Goal: Task Accomplishment & Management: Use online tool/utility

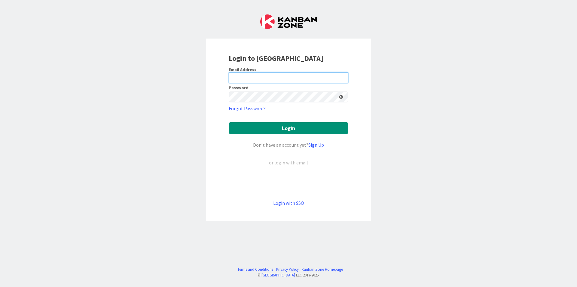
click at [330, 76] on input "email" at bounding box center [289, 77] width 120 height 11
type input "[EMAIL_ADDRESS][DOMAIN_NAME]"
click at [442, 100] on div "Login to [GEOGRAPHIC_DATA] Email Address [EMAIL_ADDRESS][DOMAIN_NAME] Password …" at bounding box center [288, 143] width 577 height 287
click at [229, 122] on button "Login" at bounding box center [289, 128] width 120 height 12
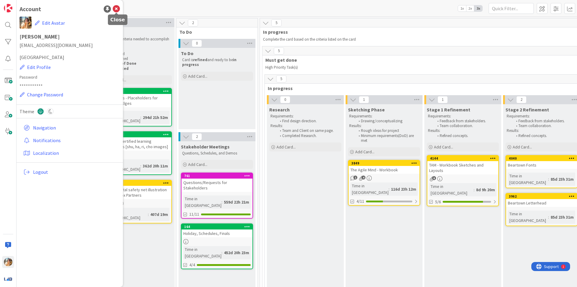
click at [119, 10] on icon at bounding box center [116, 8] width 7 height 7
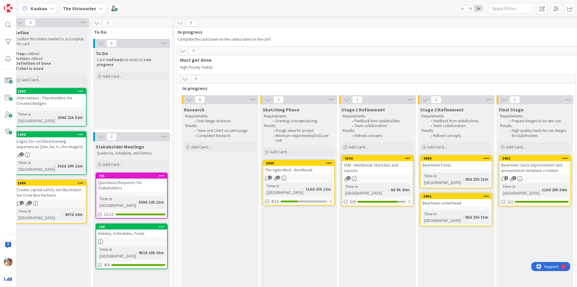
scroll to position [0, 89]
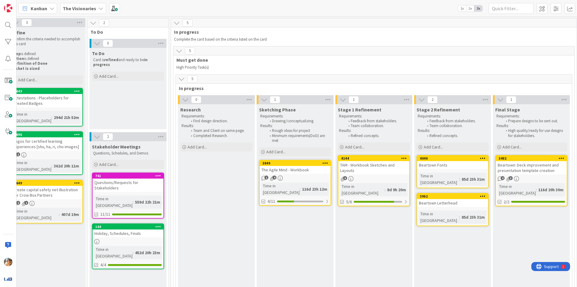
click at [388, 165] on div "TAM - Workbook Sketches and Layouts" at bounding box center [374, 167] width 71 height 13
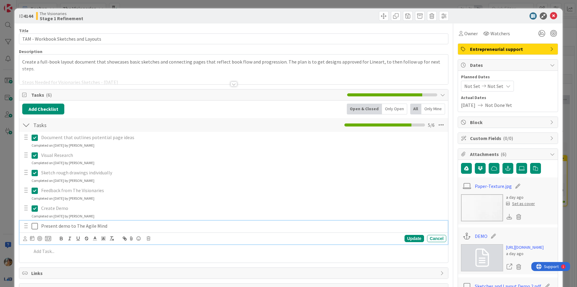
click at [35, 228] on icon at bounding box center [35, 225] width 6 height 7
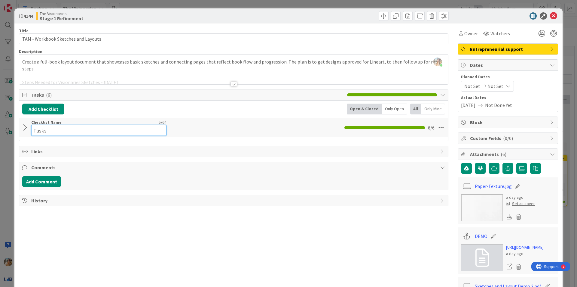
click at [41, 121] on div "Checklist Name 5 / 64 Tasks" at bounding box center [98, 127] width 135 height 16
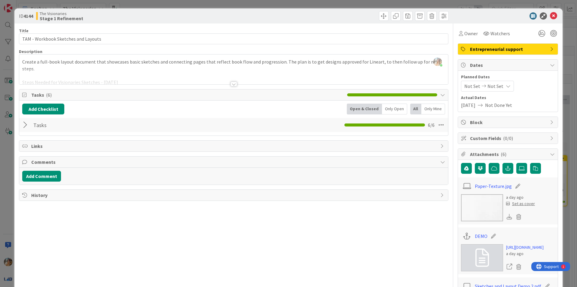
click at [29, 127] on div at bounding box center [26, 124] width 8 height 11
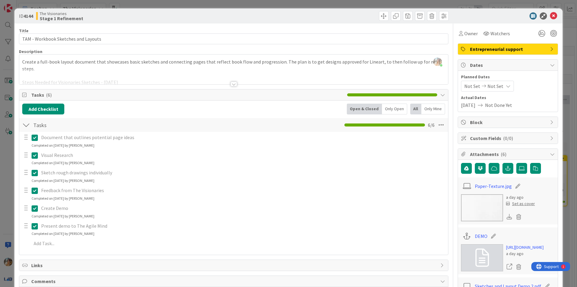
click at [34, 222] on button at bounding box center [35, 226] width 7 height 10
click at [0, 193] on div "ID 4144 The Visionaries Stage 1 Refinement Title 35 / 128 TAM - Workbook Sketch…" at bounding box center [288, 143] width 577 height 287
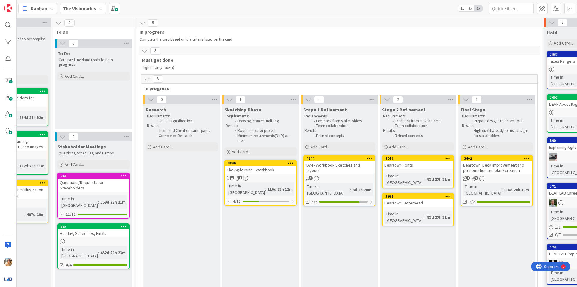
click at [269, 180] on div "1 4" at bounding box center [260, 177] width 71 height 5
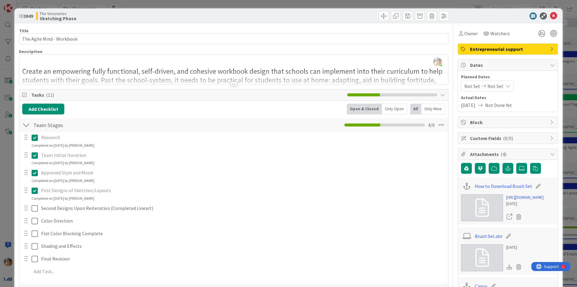
click at [0, 156] on div "ID 3849 The Visionaries Sketching Phase Title 25 / 128 The Agile Mind - Workboo…" at bounding box center [288, 143] width 577 height 287
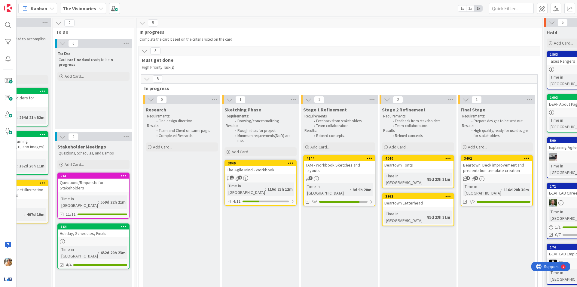
click at [72, 10] on b "The Visionaries" at bounding box center [79, 8] width 33 height 6
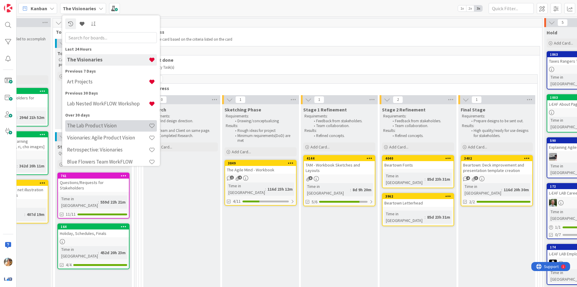
click at [108, 127] on h4 "The Lab Product Vision" at bounding box center [108, 125] width 82 height 6
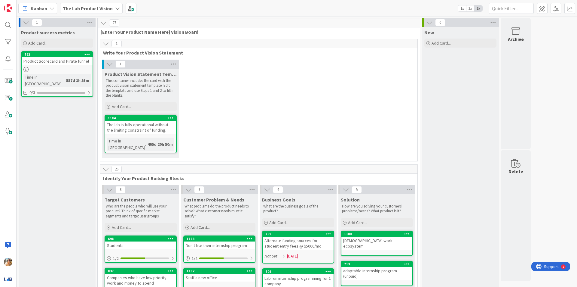
click at [77, 9] on b "The Lab Product Vision" at bounding box center [88, 8] width 50 height 6
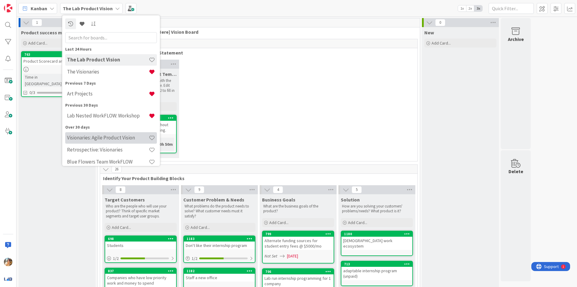
click at [111, 139] on h4 "Visionaries: Agile Product Vision" at bounding box center [108, 137] width 82 height 6
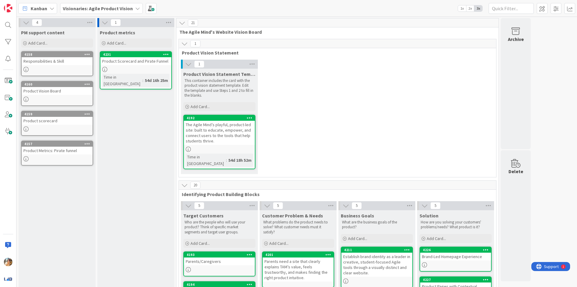
click at [121, 12] on span "Visionaries: Agile Product Vision" at bounding box center [98, 8] width 70 height 7
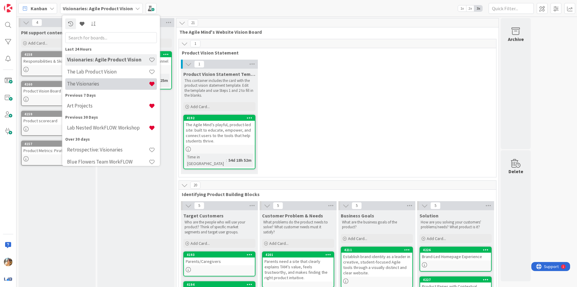
click at [120, 82] on h4 "The Visionaries" at bounding box center [108, 84] width 82 height 6
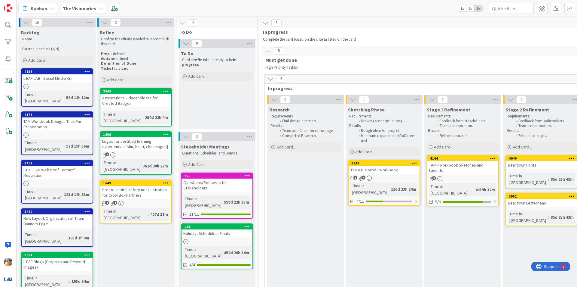
scroll to position [0, 91]
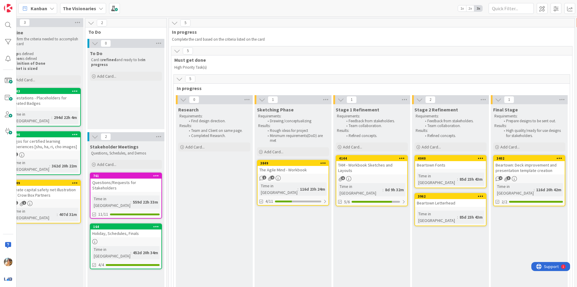
click at [317, 174] on div "3849 The Agile Mind - Workbook 1 4 Time in Column : 116d 23h 24m 4/11" at bounding box center [293, 183] width 72 height 46
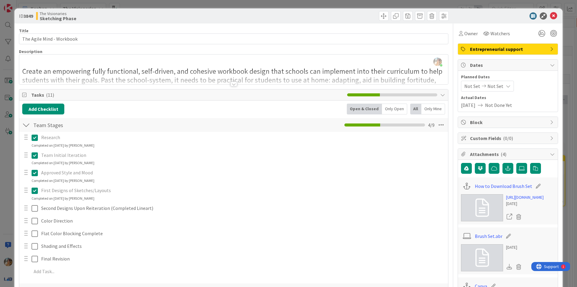
click at [252, 80] on div at bounding box center [233, 76] width 429 height 15
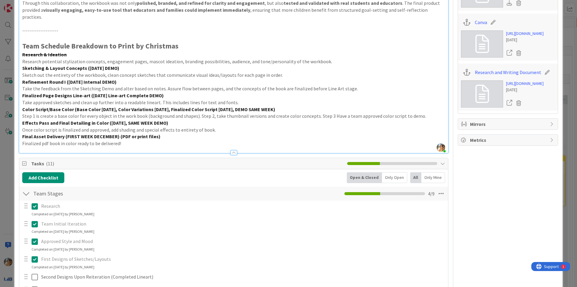
scroll to position [271, 0]
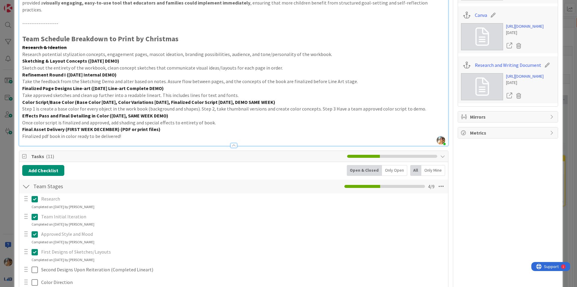
click at [232, 143] on div at bounding box center [234, 145] width 7 height 5
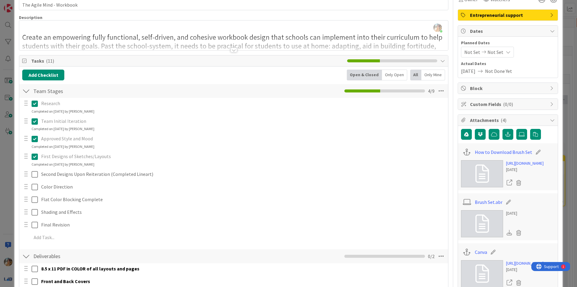
scroll to position [0, 0]
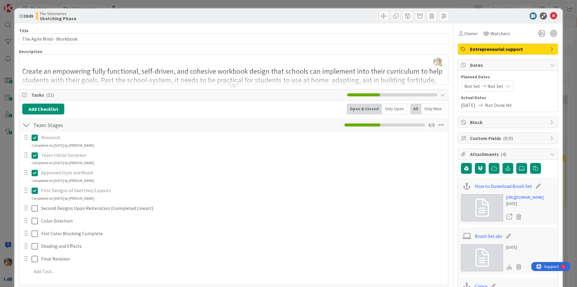
click at [180, 84] on div at bounding box center [233, 76] width 429 height 15
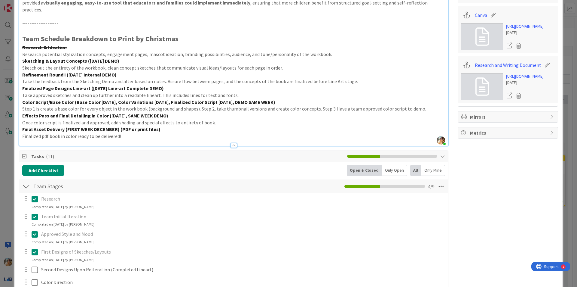
scroll to position [241, 0]
